Goal: Register for event/course

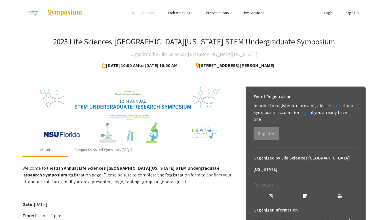
click at [217, 13] on link "Presentations" at bounding box center [217, 12] width 23 height 5
click at [110, 149] on div "Frequently Asked Questions (FAQs)" at bounding box center [104, 150] width 58 height 6
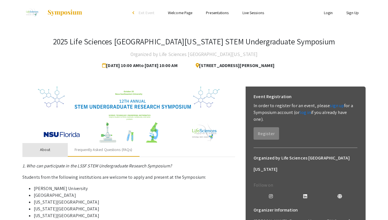
click at [50, 149] on div "About" at bounding box center [45, 150] width 10 height 6
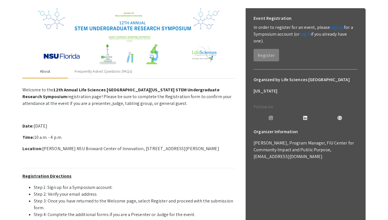
scroll to position [42, 0]
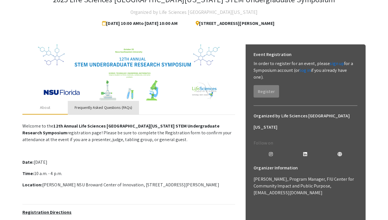
click at [117, 106] on div "Frequently Asked Questions (FAQs)" at bounding box center [104, 108] width 58 height 6
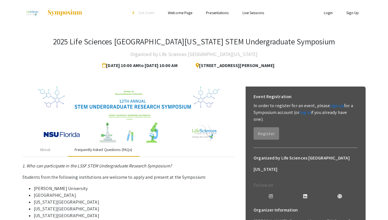
scroll to position [0, 0]
click at [45, 150] on div "About" at bounding box center [45, 150] width 10 height 6
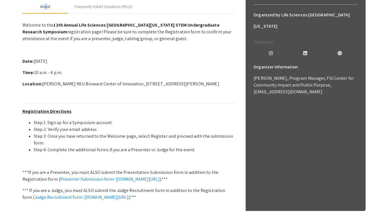
scroll to position [150, 0]
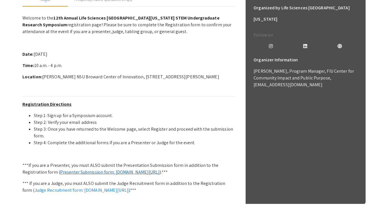
click at [89, 173] on link "Presenter Submission form: symposium.foragerone.com/lssfsymposium2025/submission" at bounding box center [110, 172] width 100 height 6
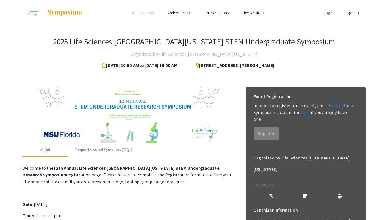
scroll to position [0, 0]
click at [180, 13] on link "Welcome Page" at bounding box center [180, 12] width 24 height 5
click at [178, 12] on link "Welcome Page" at bounding box center [180, 12] width 24 height 5
click at [308, 112] on link "log in" at bounding box center [304, 113] width 11 height 6
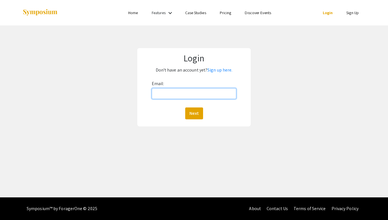
type input "ml3047@mynsu.nova.edu"
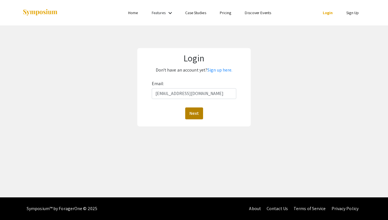
click at [191, 118] on button "Next" at bounding box center [194, 114] width 18 height 12
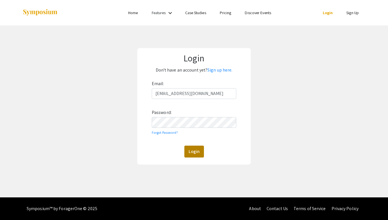
click at [192, 151] on button "Login" at bounding box center [194, 152] width 20 height 12
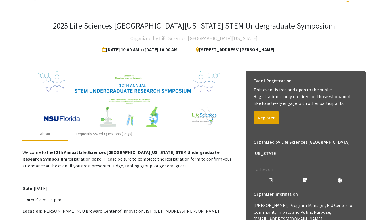
scroll to position [17, 0]
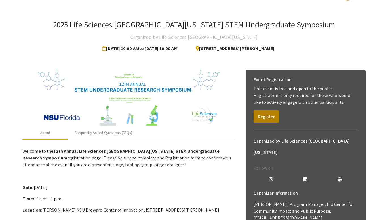
click at [264, 120] on button "Register" at bounding box center [265, 116] width 25 height 12
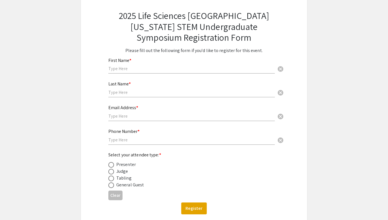
scroll to position [39, 0]
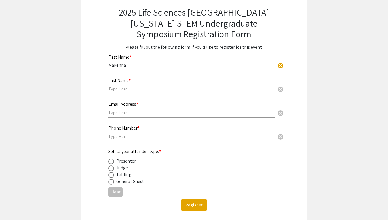
type input "Makenna"
click at [127, 93] on div "Last Name * cancel" at bounding box center [191, 84] width 166 height 22
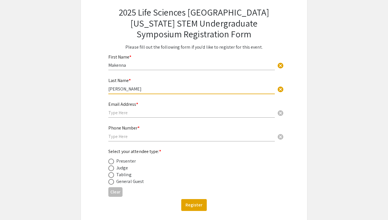
type input "Lindsey"
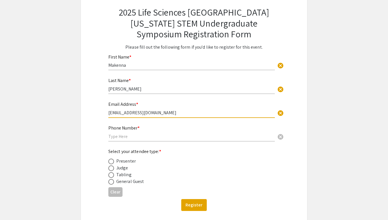
type input "ml3047@mynsu.nova.edu"
click at [211, 132] on div "Phone Number * cancel" at bounding box center [191, 131] width 166 height 22
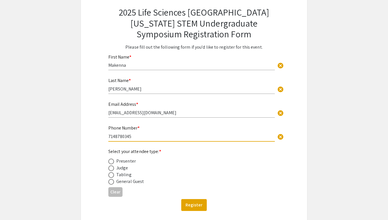
type input "7148780345"
click at [112, 160] on span at bounding box center [111, 162] width 6 height 6
click at [112, 160] on input "radio" at bounding box center [111, 162] width 6 height 6
radio input "true"
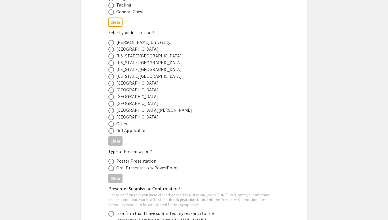
scroll to position [211, 0]
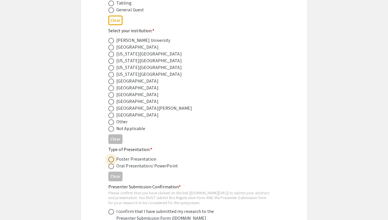
click at [112, 158] on span at bounding box center [111, 160] width 6 height 6
click at [112, 158] on input "radio" at bounding box center [111, 160] width 6 height 6
radio input "true"
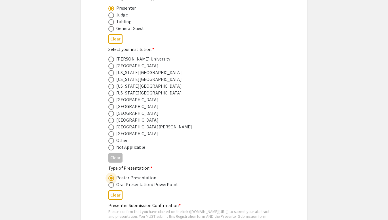
scroll to position [192, 0]
click at [111, 115] on span at bounding box center [111, 115] width 6 height 6
click at [111, 115] on input "radio" at bounding box center [111, 115] width 6 height 6
radio input "true"
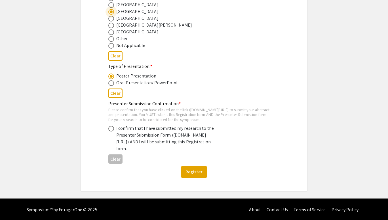
scroll to position [295, 0]
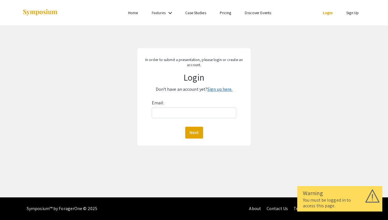
click at [221, 88] on link "Sign up here." at bounding box center [219, 89] width 25 height 6
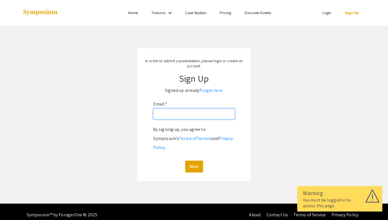
click at [187, 113] on input "Email: *" at bounding box center [194, 114] width 82 height 11
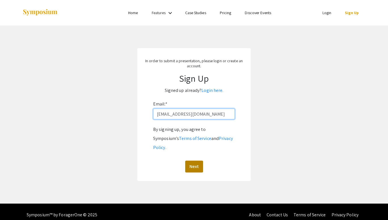
type input "[EMAIL_ADDRESS][DOMAIN_NAME]"
click at [194, 161] on button "Next" at bounding box center [194, 167] width 18 height 12
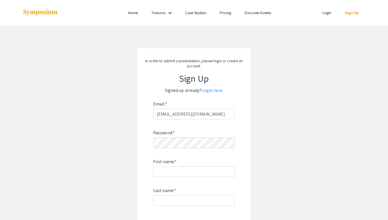
click at [186, 151] on div "Password: * First name: * Last name: * By signing up, you agree to Symposium’s …" at bounding box center [194, 194] width 82 height 149
click at [260, 145] on app-signup "In order to submit a presentation, please login or create an account. Sign Up S…" at bounding box center [194, 162] width 388 height 229
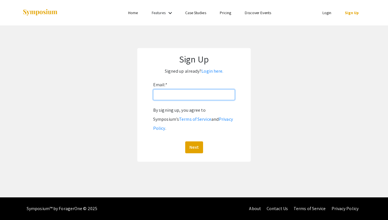
click at [165, 98] on input "Email: *" at bounding box center [194, 95] width 82 height 11
type input "[EMAIL_ADDRESS][DOMAIN_NAME]"
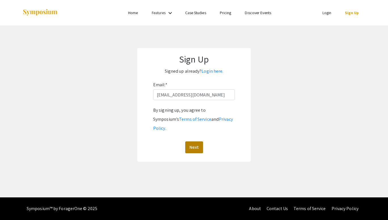
click at [198, 142] on button "Next" at bounding box center [194, 148] width 18 height 12
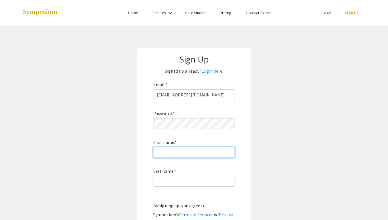
click at [166, 152] on input "First name: *" at bounding box center [194, 152] width 82 height 11
type input "makenna"
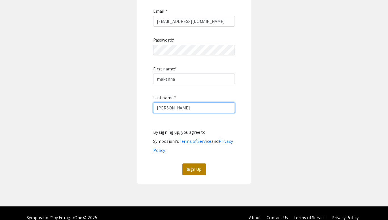
type input "lindsey"
click at [191, 164] on button "Sign Up" at bounding box center [194, 170] width 24 height 12
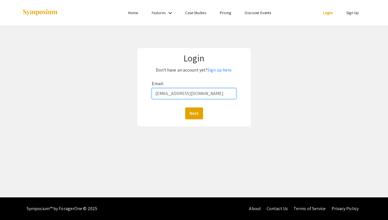
type input "[EMAIL_ADDRESS][DOMAIN_NAME]"
click at [194, 113] on button "Next" at bounding box center [194, 114] width 18 height 12
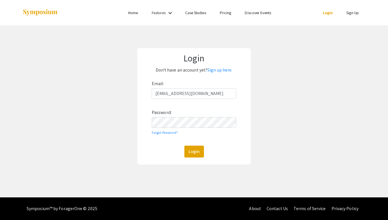
click at [186, 112] on div "Email: [EMAIL_ADDRESS][DOMAIN_NAME] Password: Forgot Password? Login" at bounding box center [194, 118] width 84 height 78
click at [194, 152] on button "Login" at bounding box center [194, 152] width 20 height 12
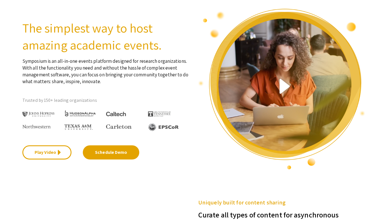
scroll to position [38, 0]
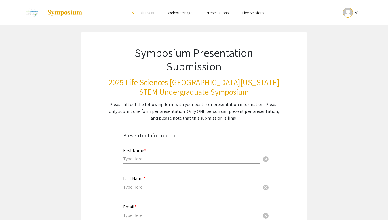
click at [220, 10] on link "Presentations" at bounding box center [217, 12] width 23 height 5
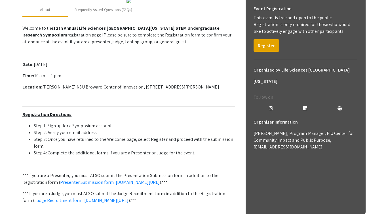
scroll to position [84, 0]
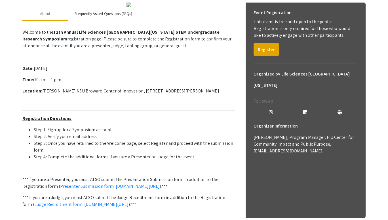
click at [111, 17] on div "Frequently Asked Questions (FAQs)" at bounding box center [104, 14] width 58 height 6
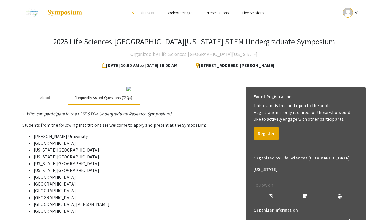
scroll to position [0, 0]
click at [212, 13] on link "Presentations" at bounding box center [217, 12] width 23 height 5
click at [152, 13] on span "Exit Event" at bounding box center [147, 12] width 16 height 5
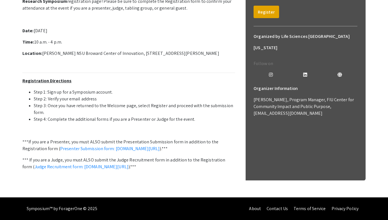
scroll to position [149, 0]
click at [153, 152] on link "Presenter Submission form: symposium.foragerone.com/lssfsymposium2025/submission" at bounding box center [110, 149] width 100 height 6
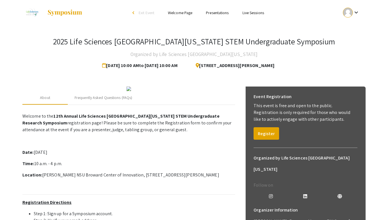
scroll to position [0, 0]
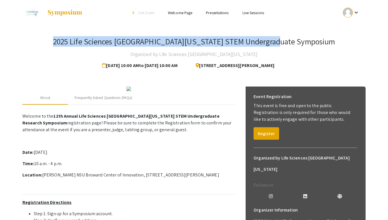
drag, startPoint x: 84, startPoint y: 41, endPoint x: 310, endPoint y: 39, distance: 226.1
click at [310, 39] on div "2025 Life Sciences South Florida STEM Undergraduate Symposium Organized by Life…" at bounding box center [193, 54] width 343 height 35
copy h3 "2025 Life Sciences [GEOGRAPHIC_DATA][US_STATE] STEM Undergraduate Symposium"
